Goal: Transaction & Acquisition: Purchase product/service

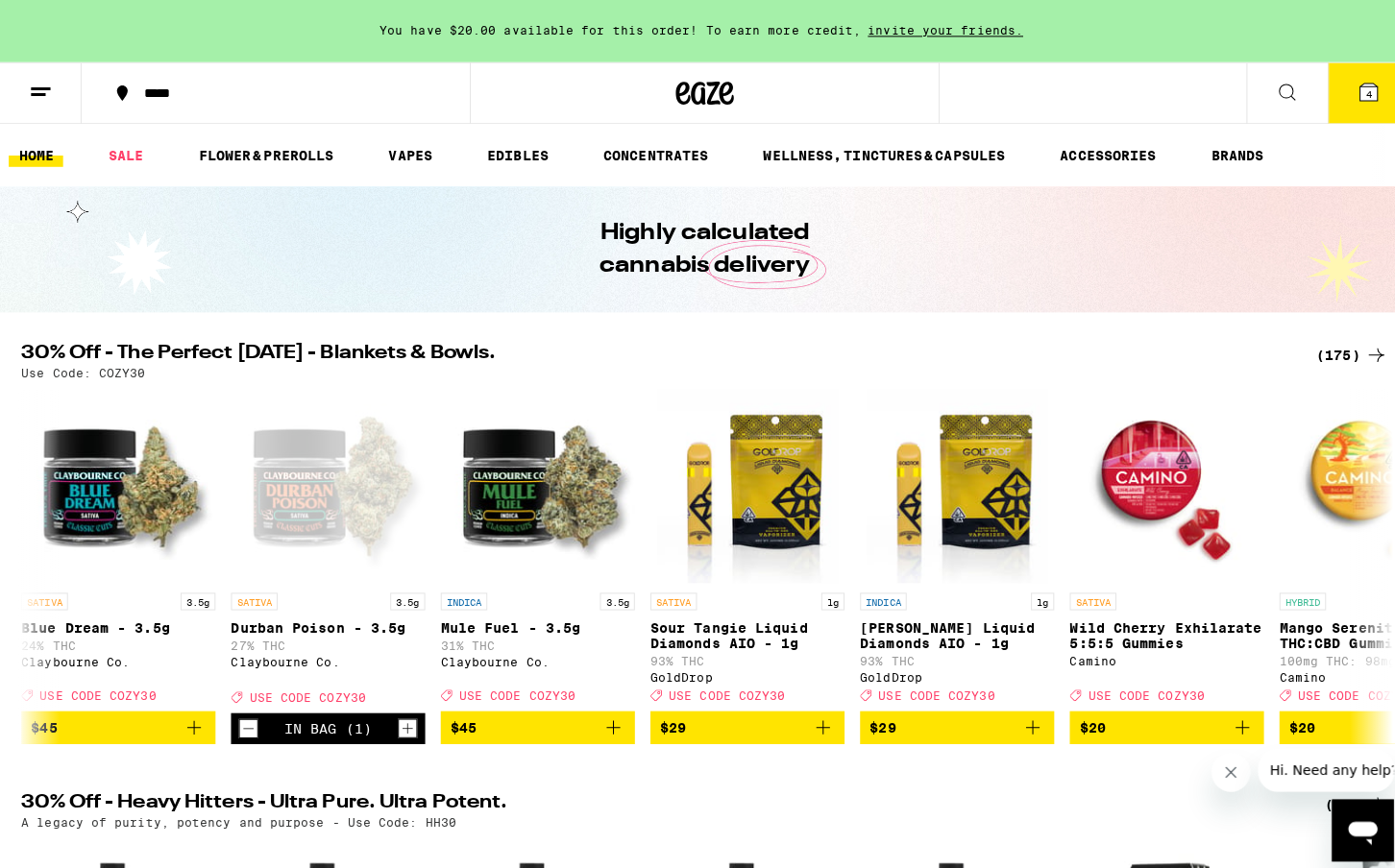
scroll to position [0, 1140]
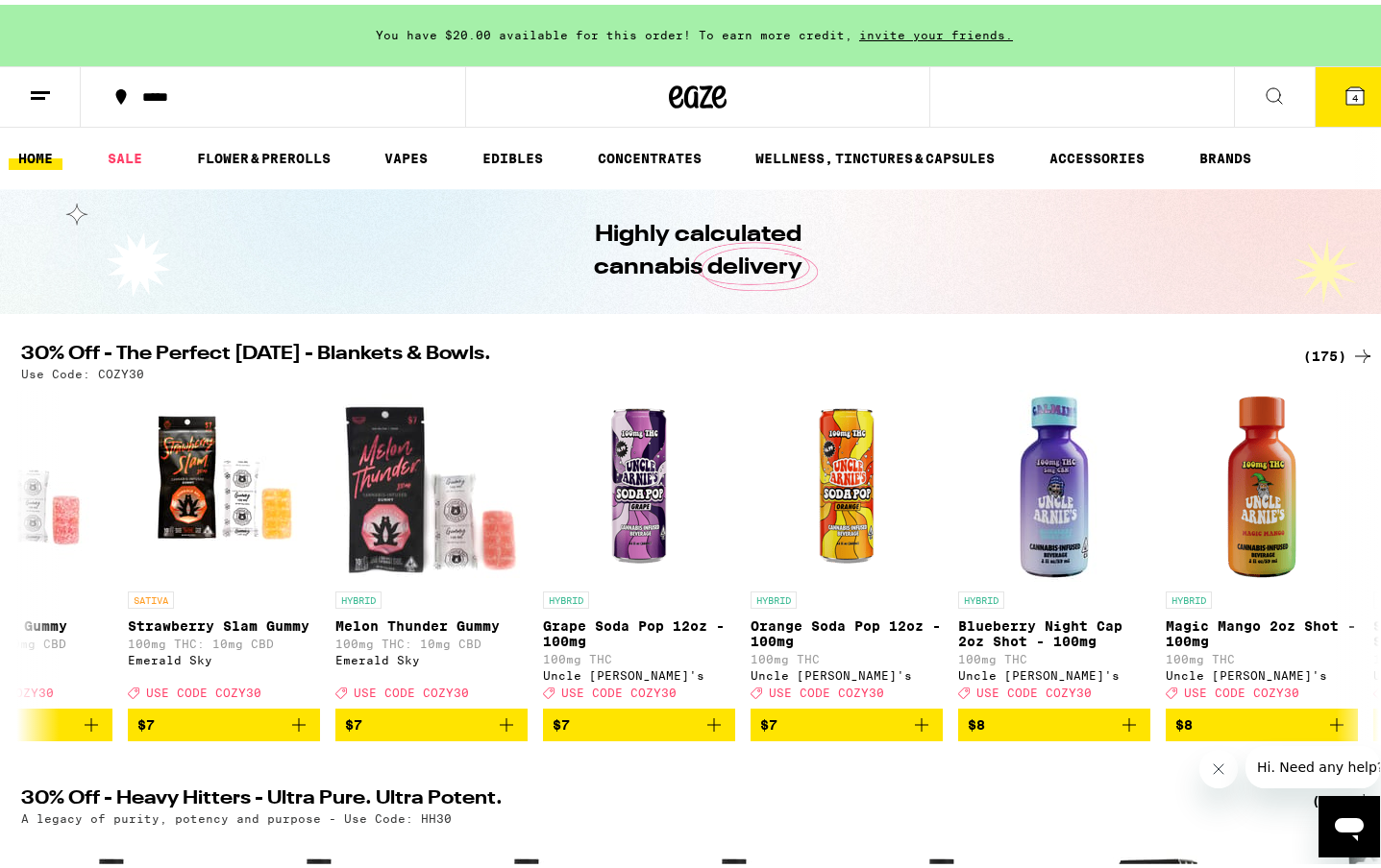
click at [1322, 90] on button "4" at bounding box center [1355, 92] width 81 height 59
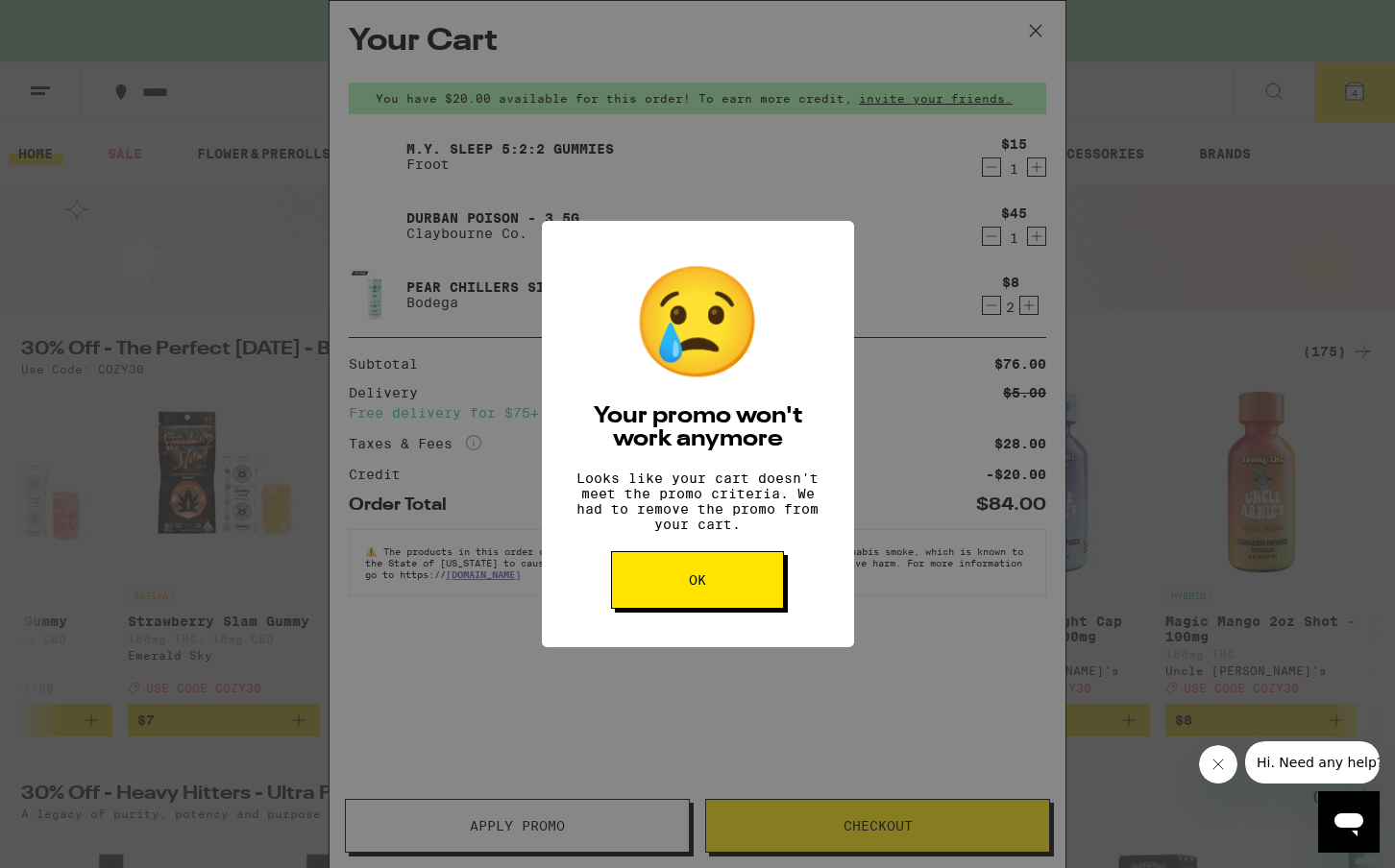
click at [713, 592] on button "OK" at bounding box center [697, 580] width 172 height 57
